Goal: Task Accomplishment & Management: Manage account settings

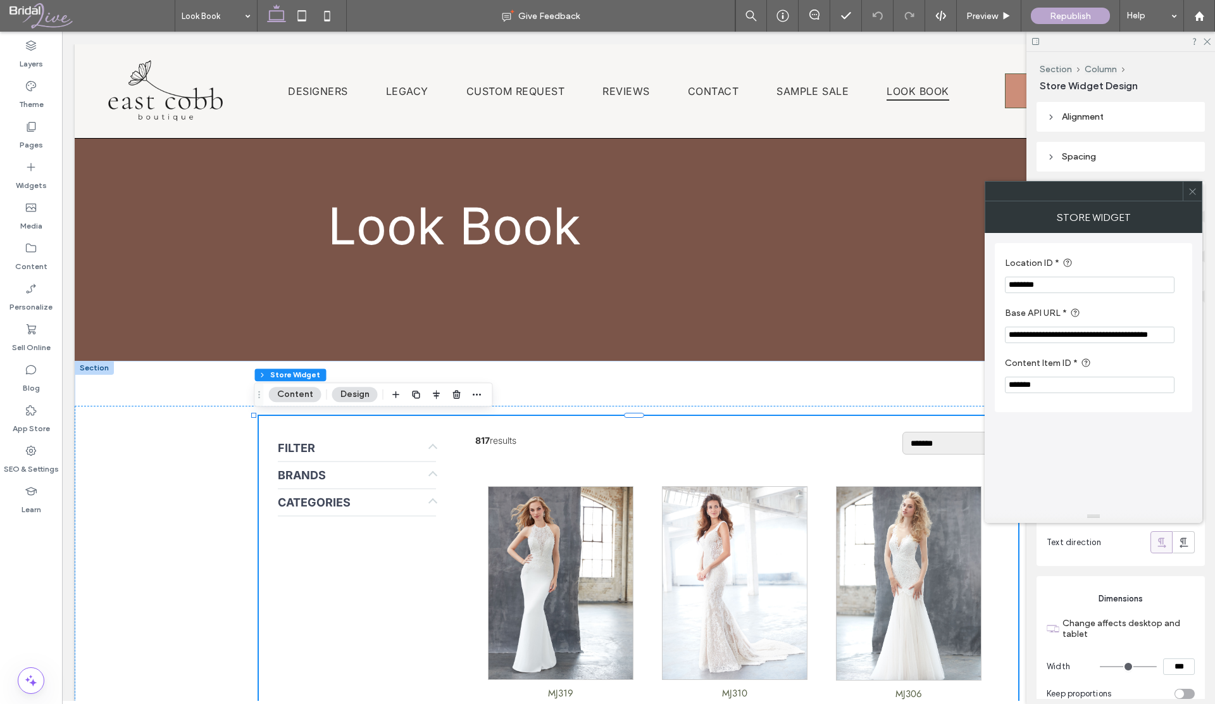
click at [1192, 197] on span at bounding box center [1192, 191] width 9 height 19
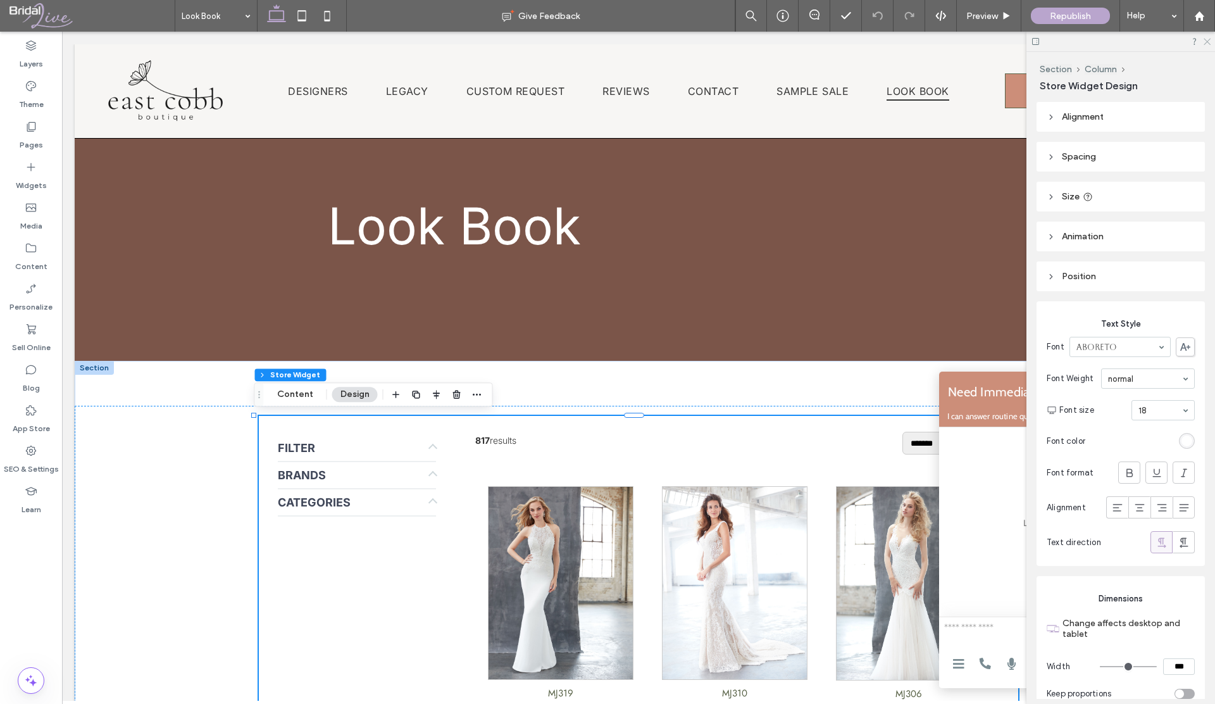
click at [1207, 40] on icon at bounding box center [1206, 41] width 8 height 8
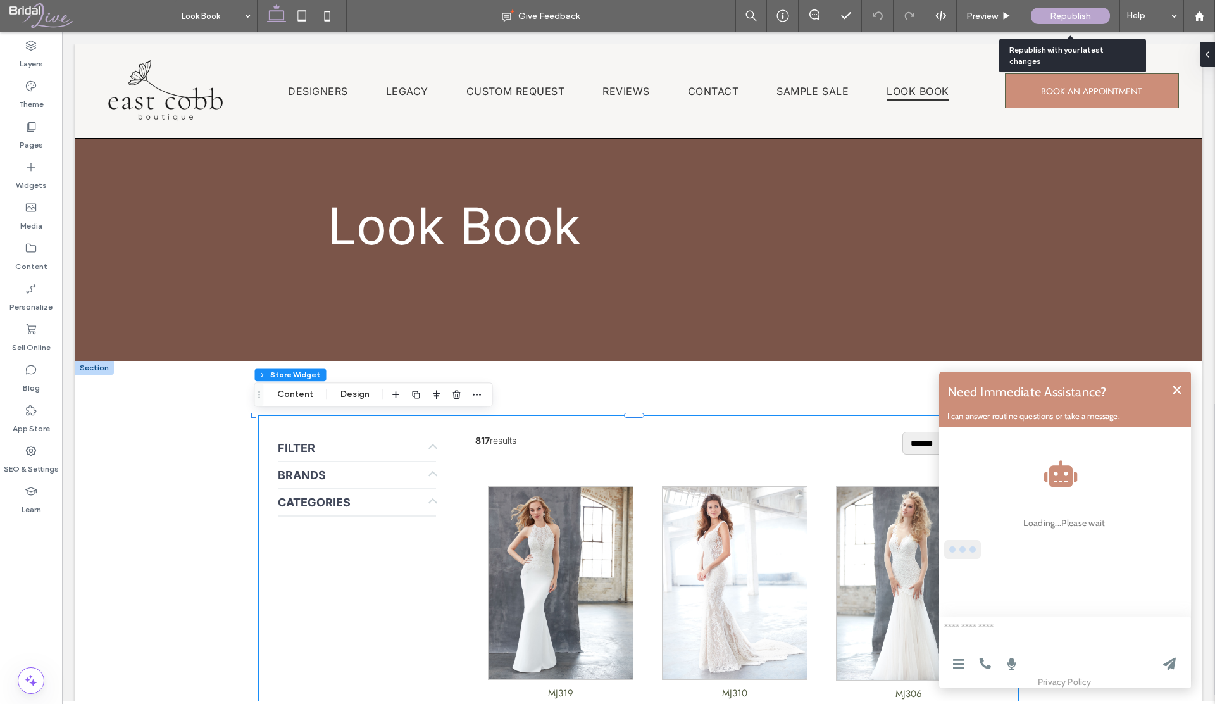
click at [1052, 13] on span "Republish" at bounding box center [1070, 16] width 41 height 11
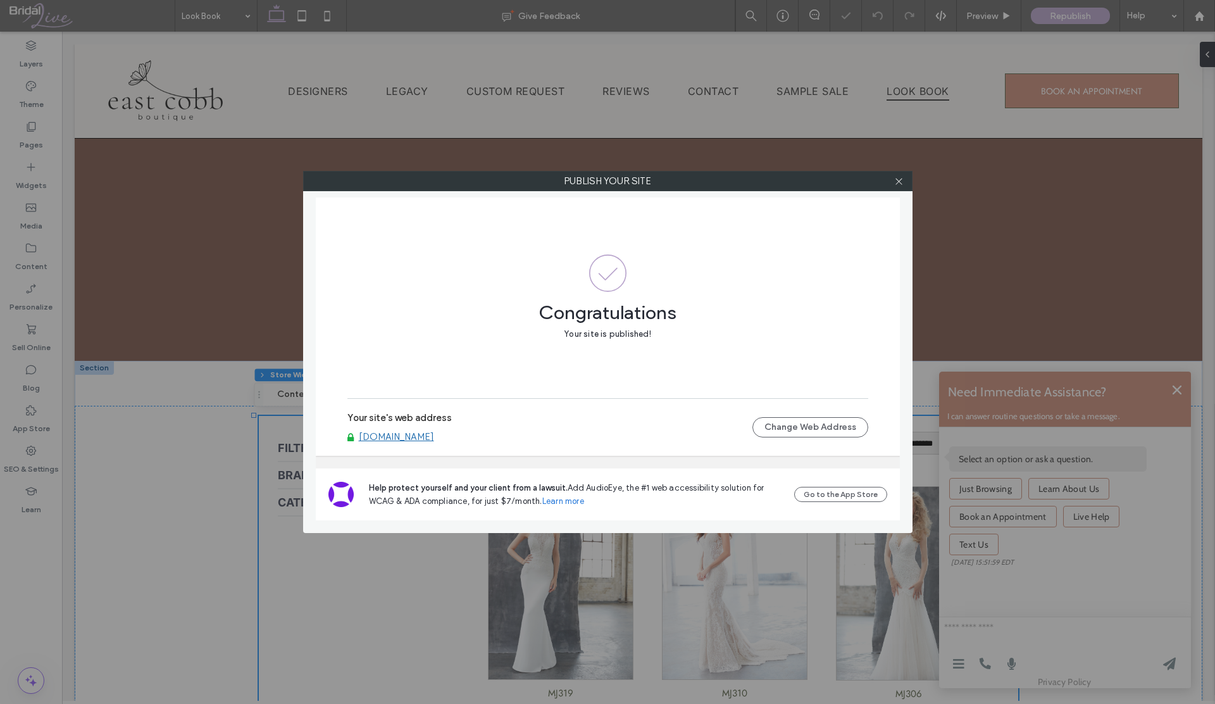
click at [434, 439] on link "[DOMAIN_NAME]" at bounding box center [396, 436] width 75 height 11
click at [900, 185] on span at bounding box center [898, 180] width 9 height 19
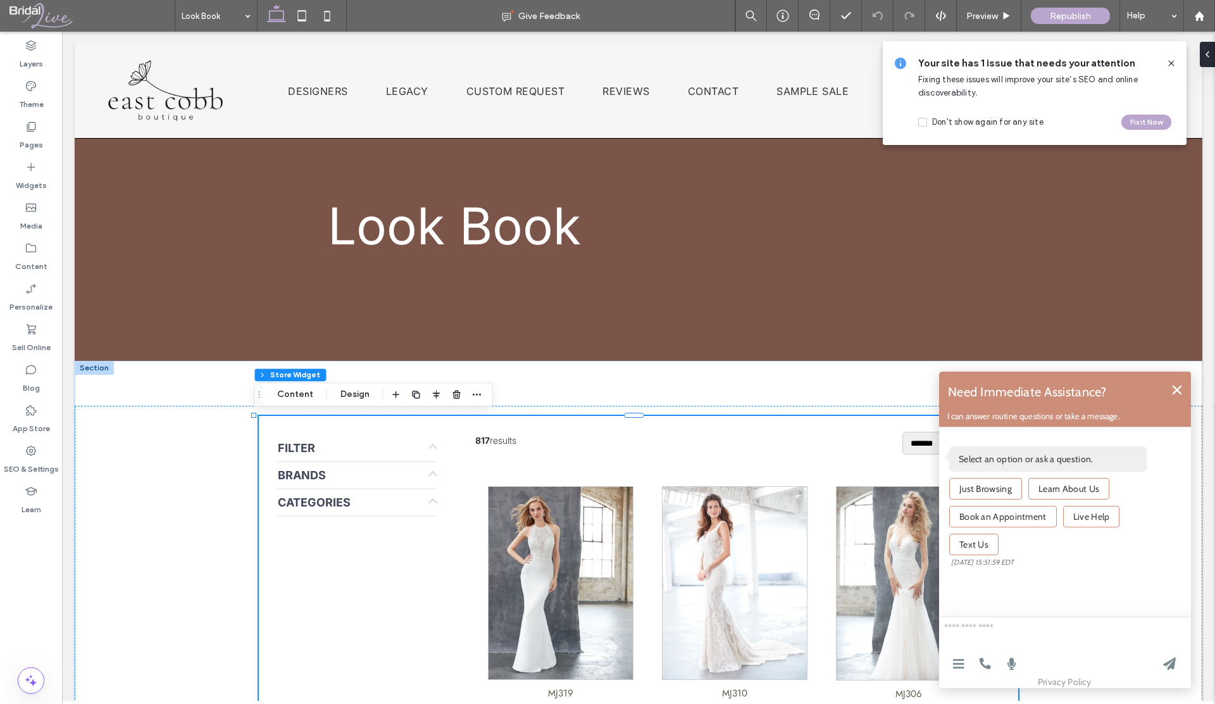
click at [1168, 63] on icon at bounding box center [1171, 63] width 10 height 10
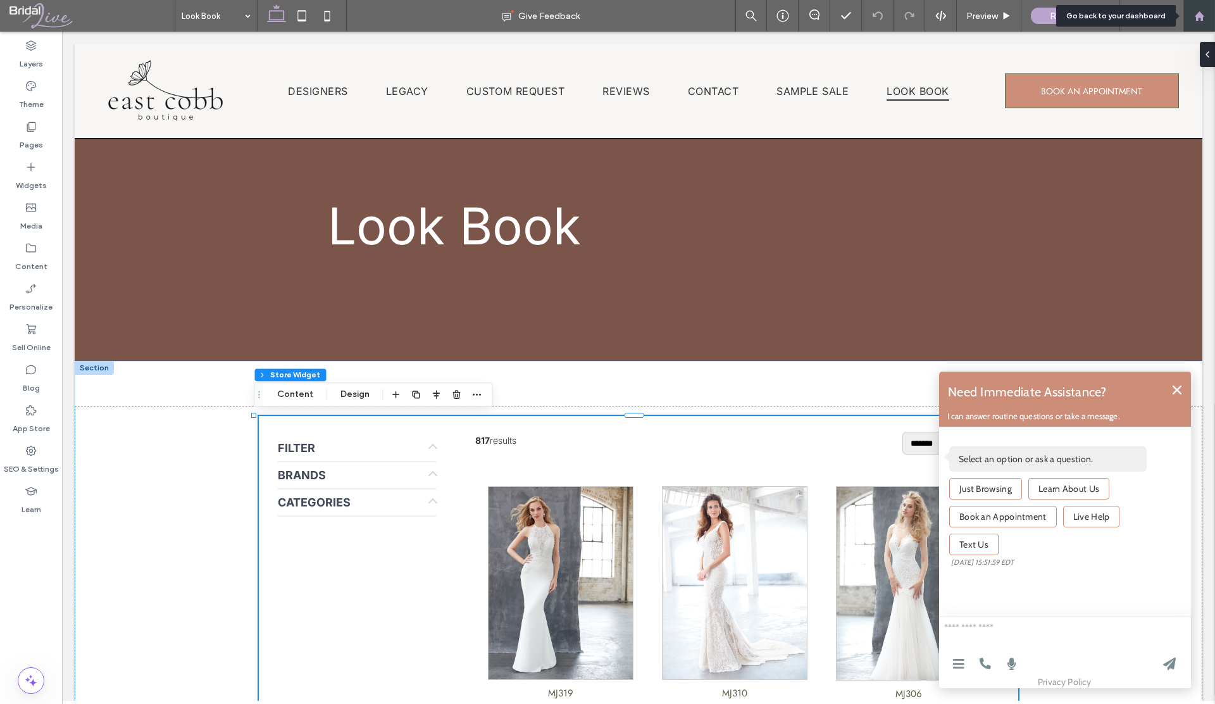
click at [1202, 18] on use at bounding box center [1198, 15] width 9 height 9
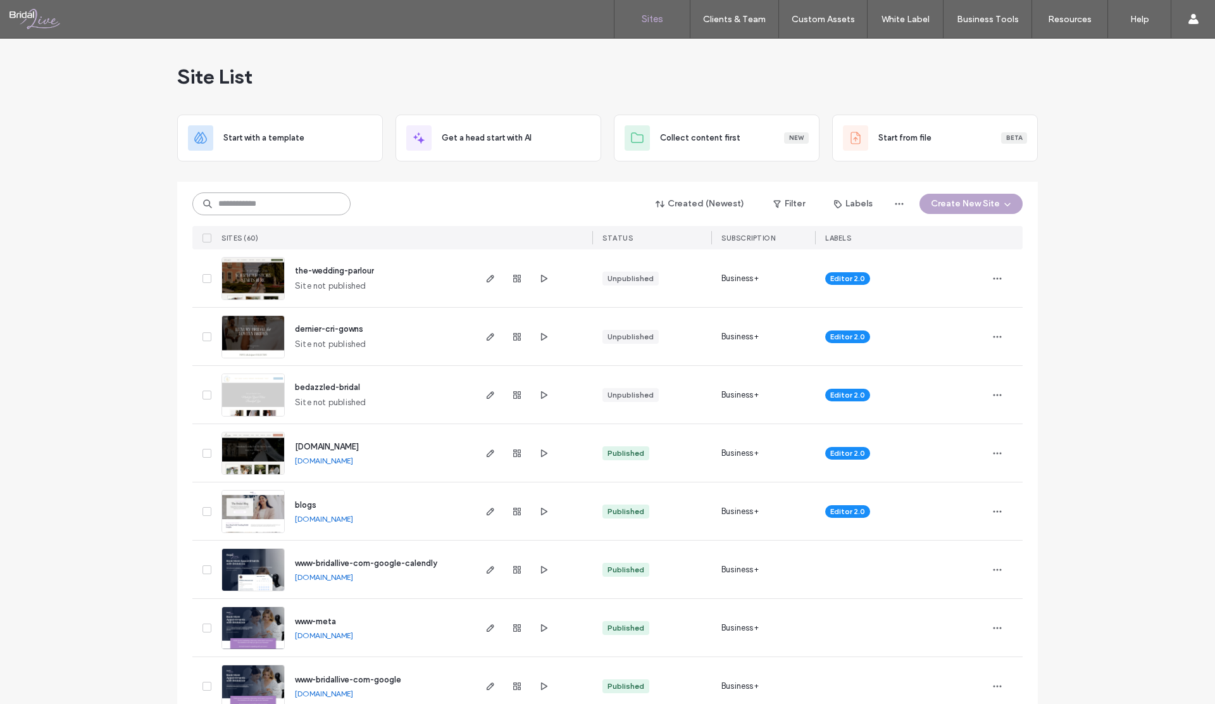
click at [252, 208] on input at bounding box center [271, 203] width 158 height 23
type input "****"
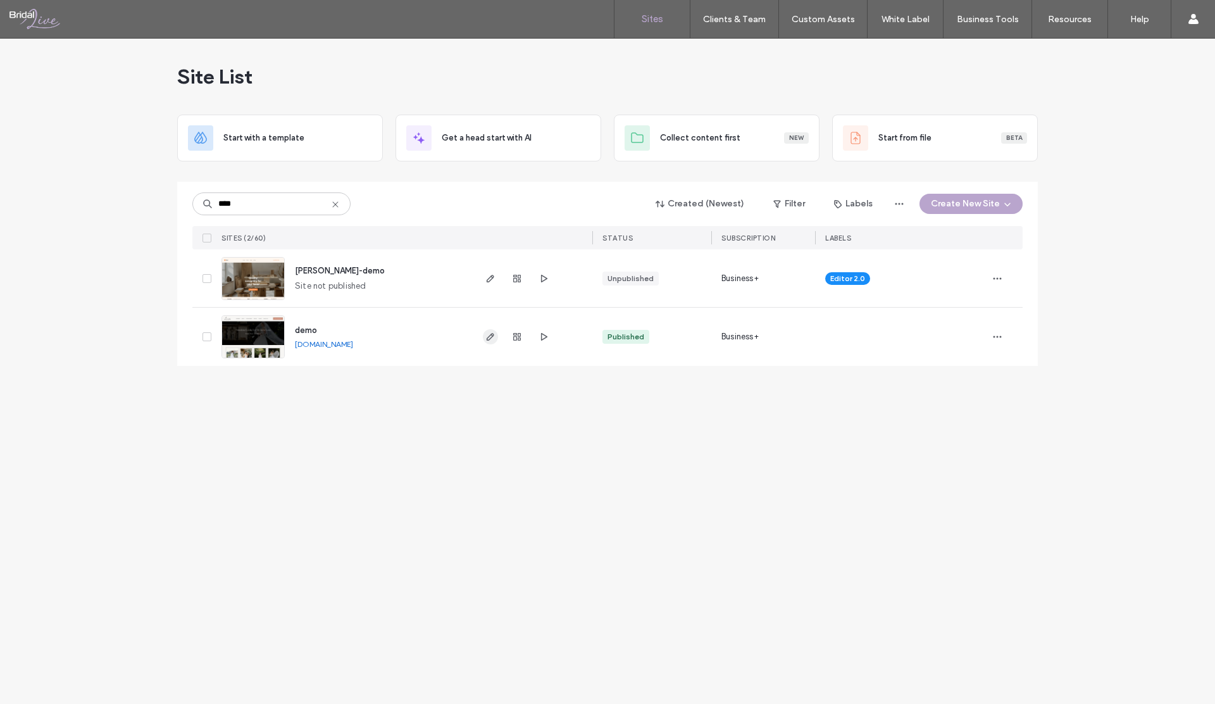
click at [491, 337] on use "button" at bounding box center [491, 337] width 8 height 8
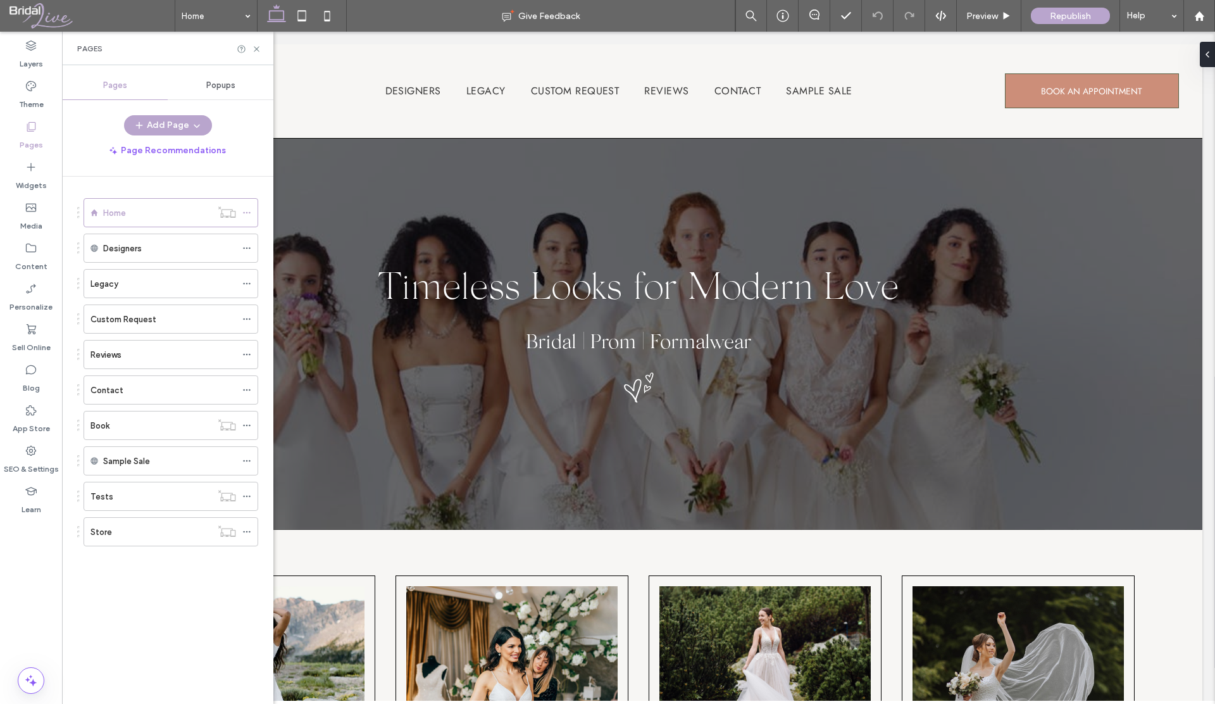
click at [131, 497] on div "Tests" at bounding box center [150, 496] width 121 height 13
click at [154, 495] on div at bounding box center [607, 352] width 1215 height 704
